Goal: Transaction & Acquisition: Book appointment/travel/reservation

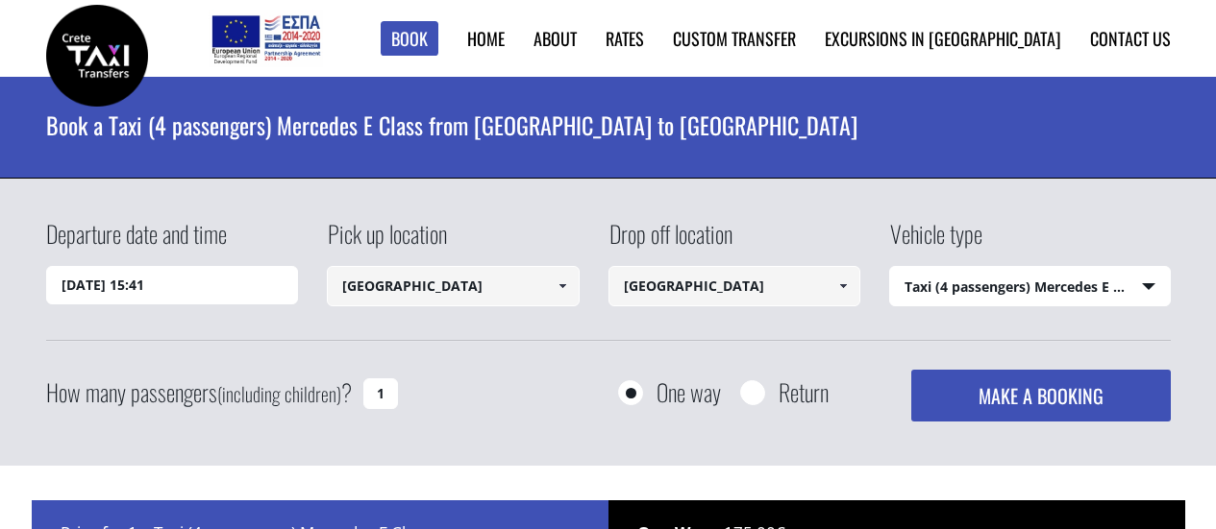
select select "540"
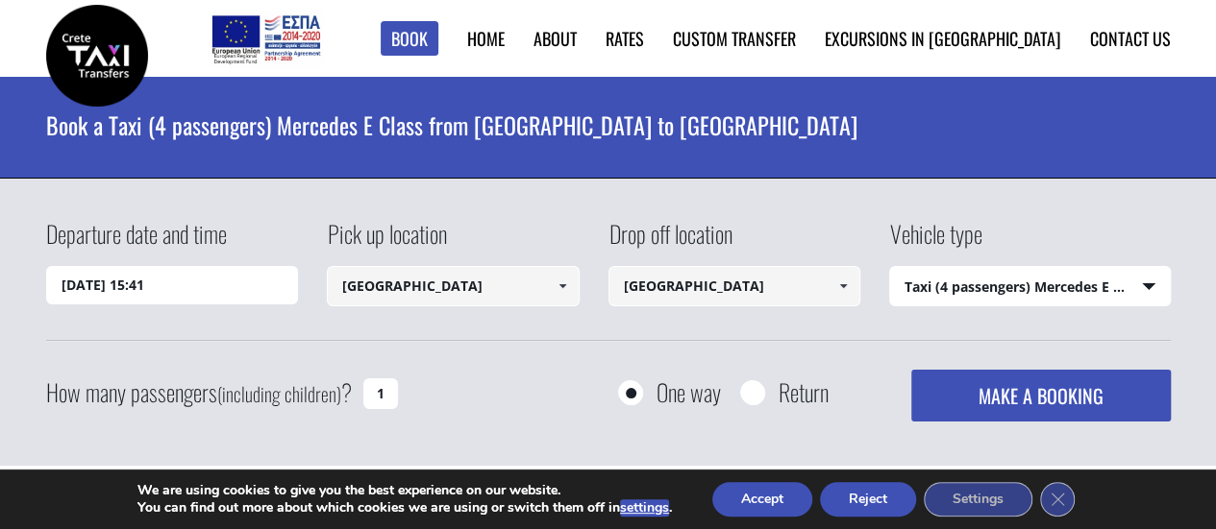
click at [97, 285] on input "[DATE] 15:41" at bounding box center [172, 285] width 253 height 38
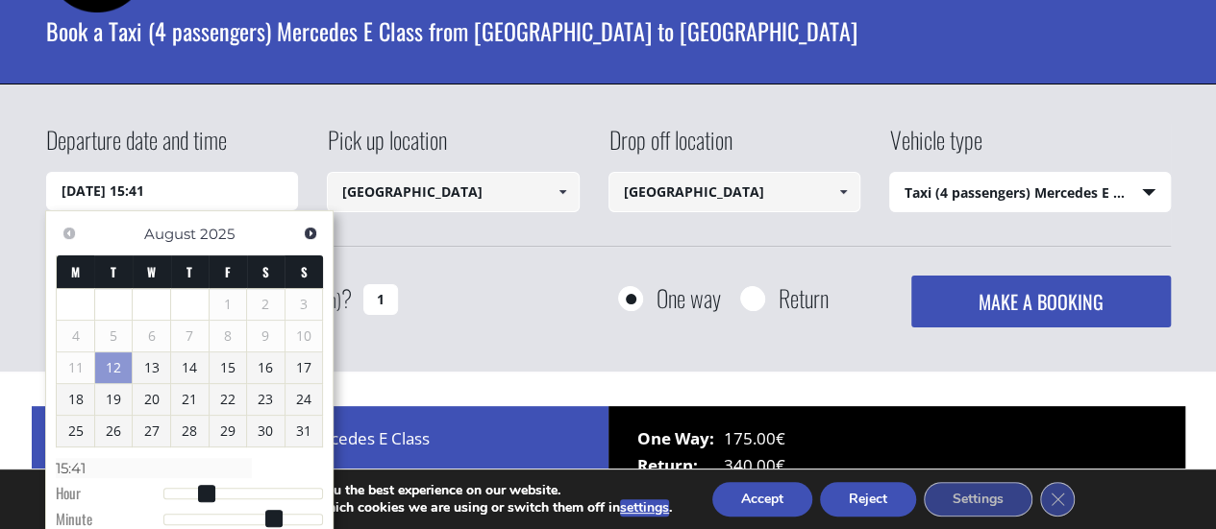
scroll to position [96, 0]
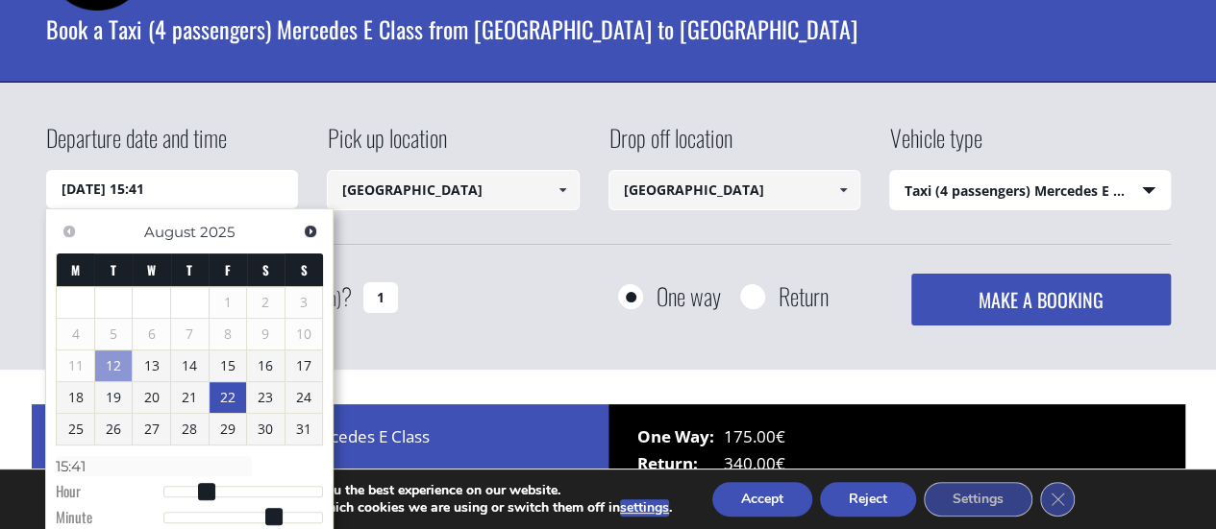
click at [226, 396] on link "22" at bounding box center [227, 397] width 37 height 31
click at [869, 237] on div "Departure date and time [DATE] 00:00 Pick up location [GEOGRAPHIC_DATA] Select …" at bounding box center [608, 183] width 1124 height 124
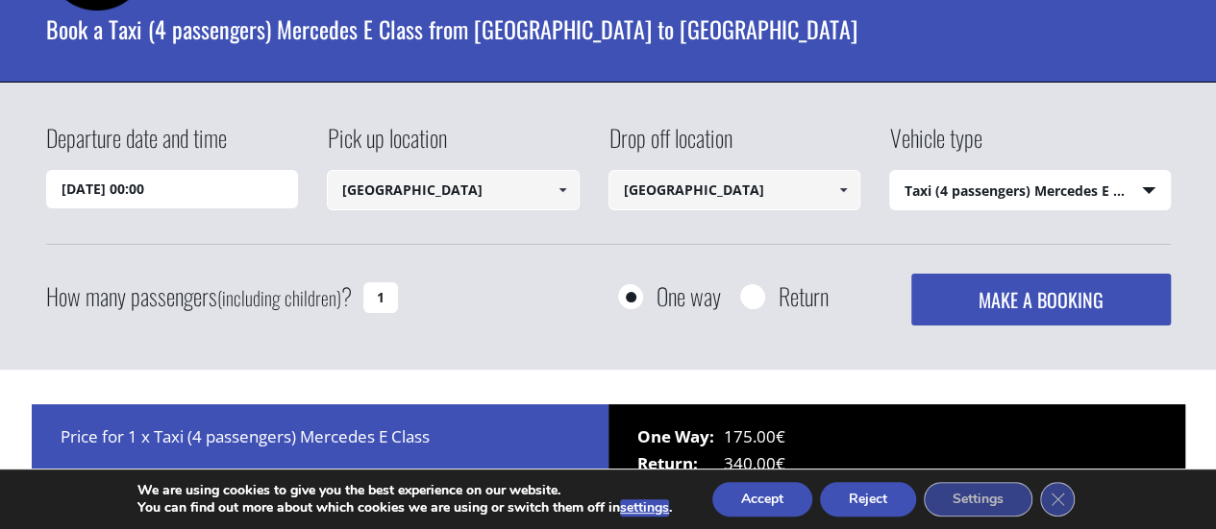
click at [118, 195] on input "[DATE] 00:00" at bounding box center [172, 189] width 253 height 38
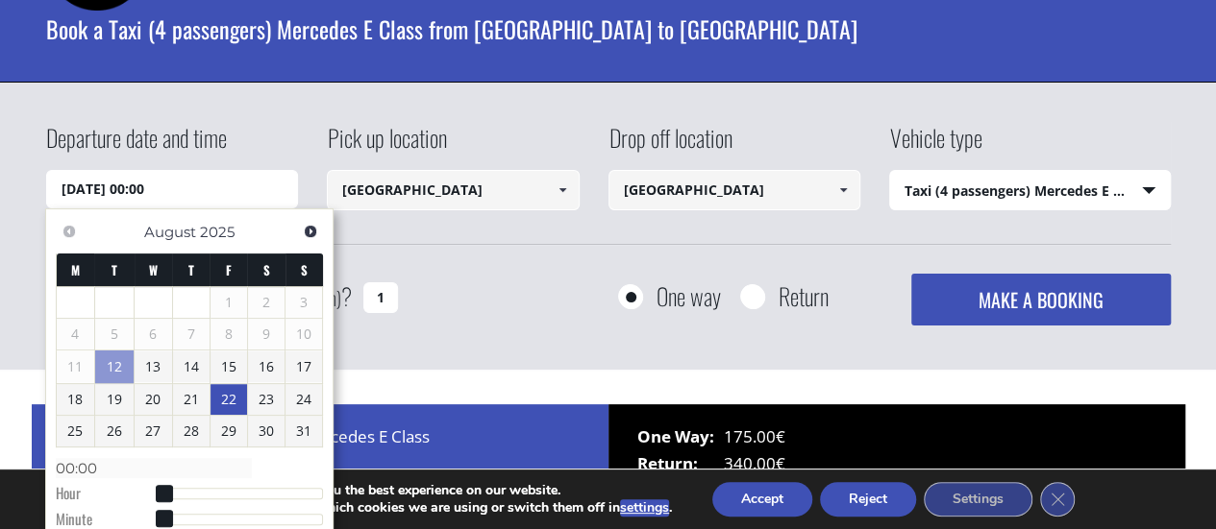
click at [173, 188] on input "[DATE] 00:00" at bounding box center [172, 189] width 253 height 38
click at [155, 187] on input "[DATE] 00:00" at bounding box center [172, 189] width 253 height 38
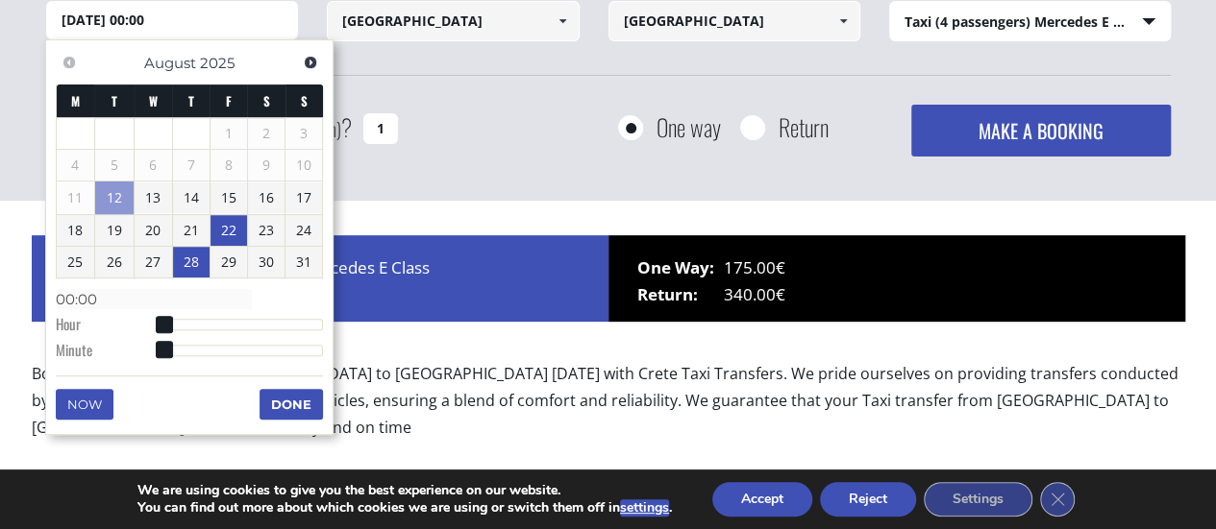
scroll to position [288, 0]
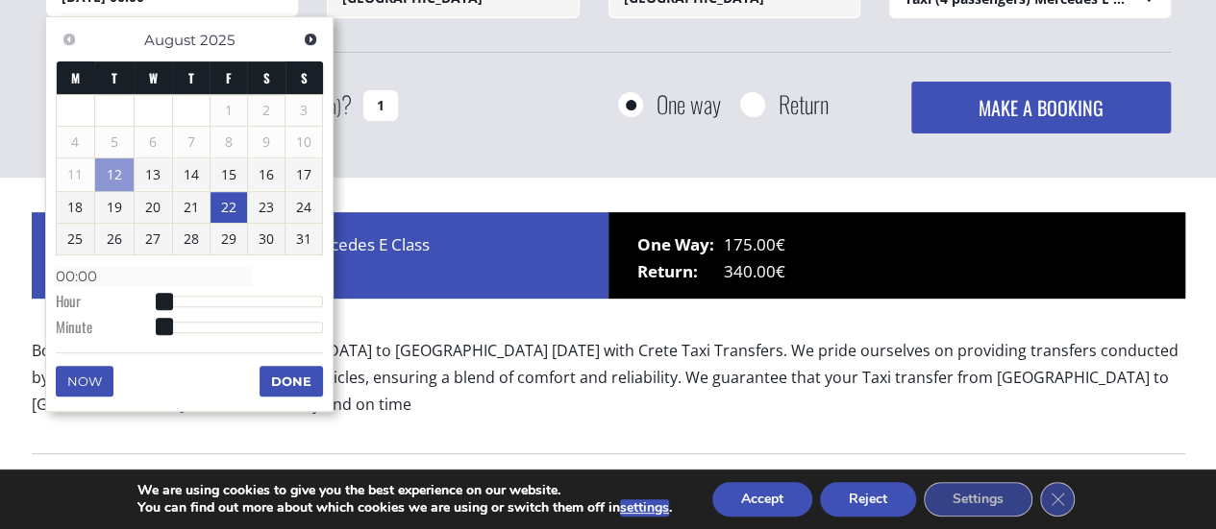
type input "[DATE] 05:00"
type input "05:00"
type input "[DATE] 06:00"
type input "06:00"
click at [202, 297] on div at bounding box center [243, 302] width 160 height 12
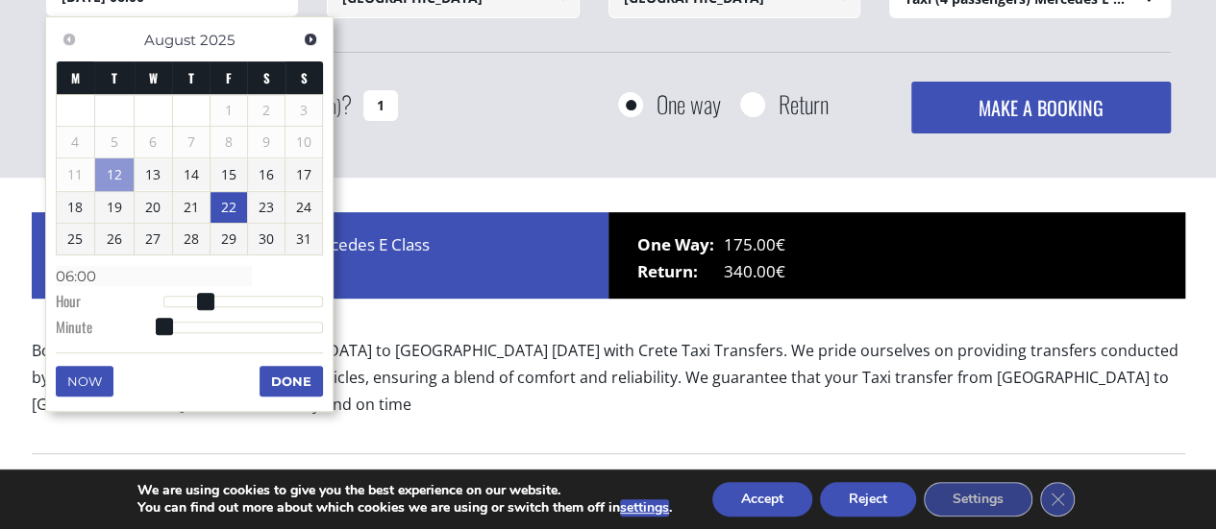
type input "[DATE] 13:00"
type input "13:00"
click at [254, 297] on div at bounding box center [243, 302] width 160 height 12
click at [281, 377] on button "Done" at bounding box center [290, 381] width 63 height 31
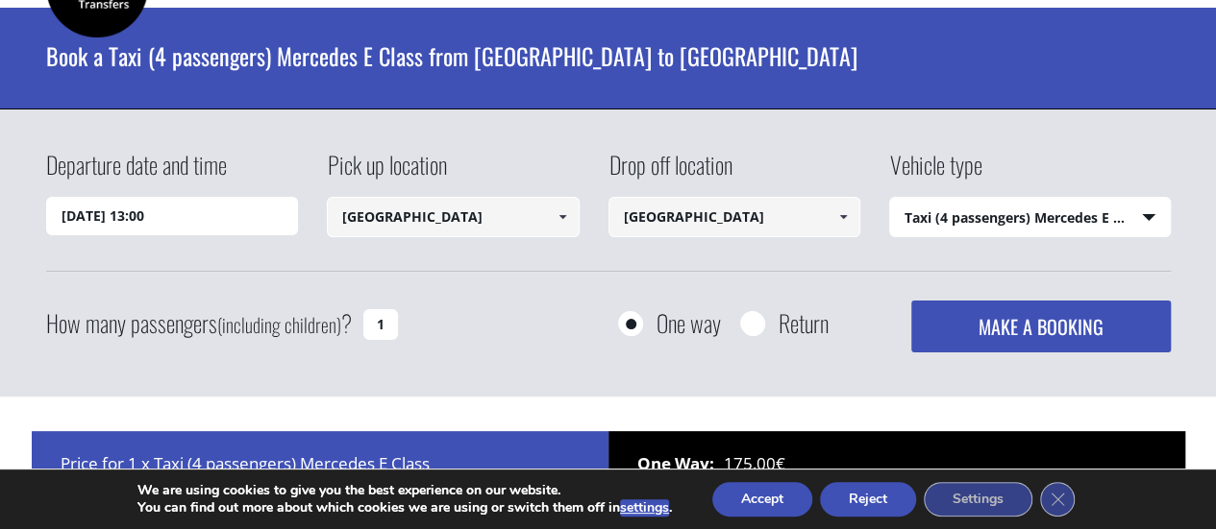
scroll to position [0, 0]
